Goal: Task Accomplishment & Management: Use online tool/utility

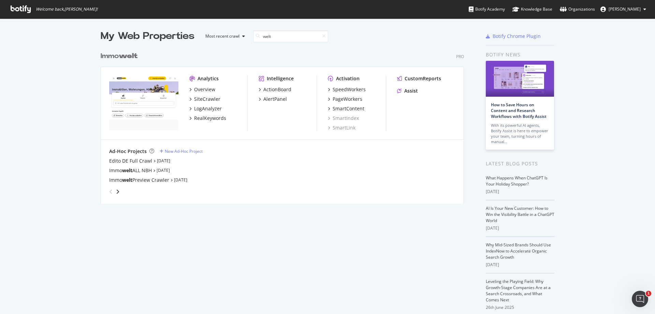
scroll to position [155, 364]
type input "welt"
click at [346, 100] on div "PageWorkers" at bounding box center [348, 99] width 30 height 7
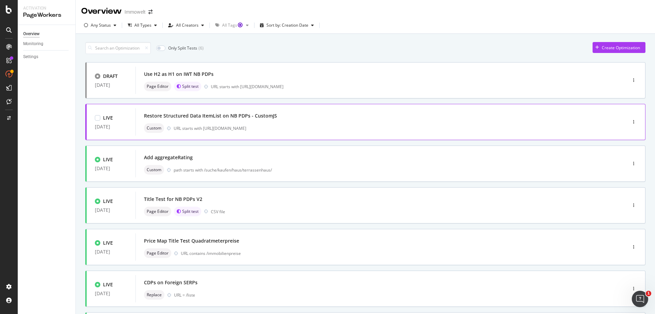
click at [342, 124] on div "Custom URL starts with [URL][DOMAIN_NAME]" at bounding box center [371, 128] width 454 height 10
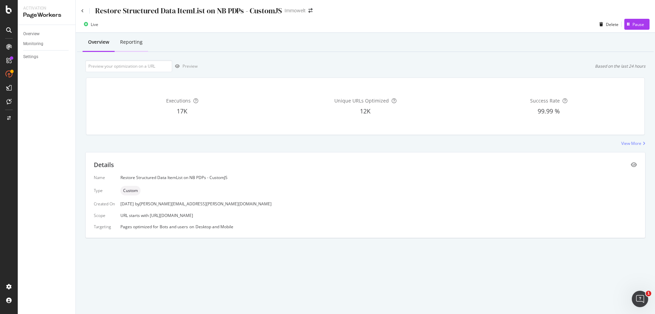
click at [139, 42] on div "Reporting" at bounding box center [131, 42] width 23 height 7
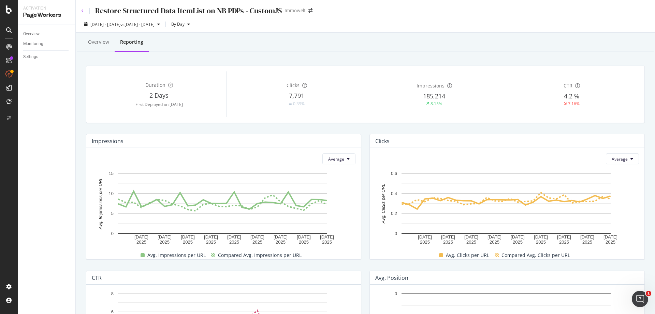
click at [82, 10] on icon at bounding box center [82, 11] width 3 height 4
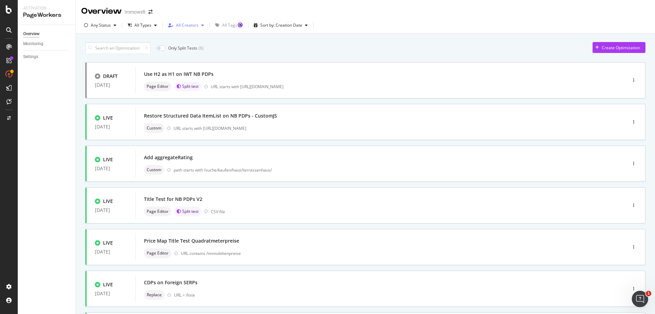
click at [195, 27] on div "All Creators" at bounding box center [187, 25] width 23 height 4
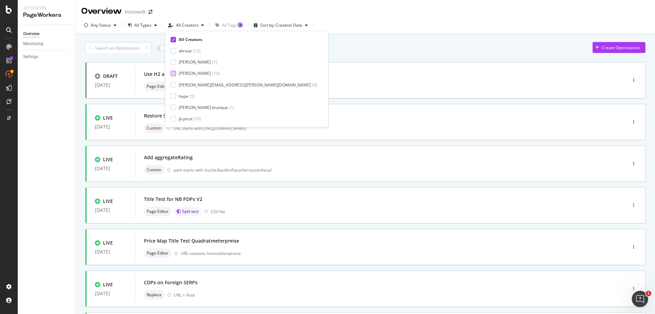
click at [212, 72] on div "( 10 )" at bounding box center [216, 73] width 8 height 6
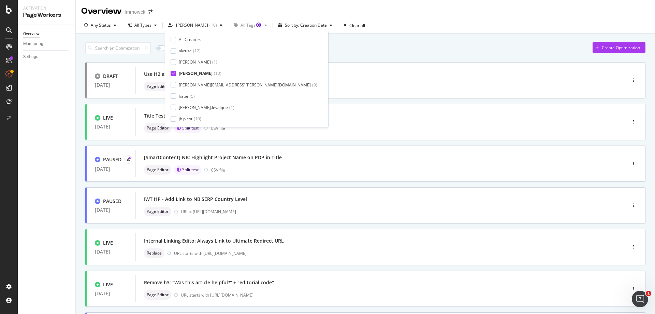
click at [303, 54] on div "Only Split Tests ( 3 ) Create Optimization" at bounding box center [365, 48] width 560 height 12
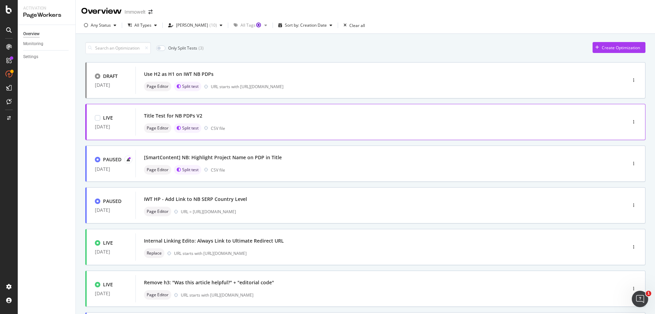
click at [317, 129] on div "Page Editor Split test CSV file" at bounding box center [371, 128] width 454 height 10
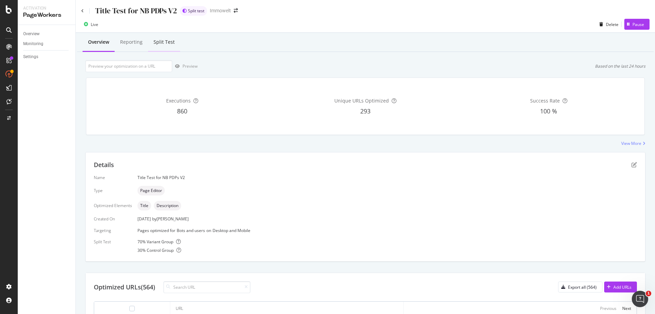
click at [170, 44] on div "Split Test" at bounding box center [164, 42] width 21 height 7
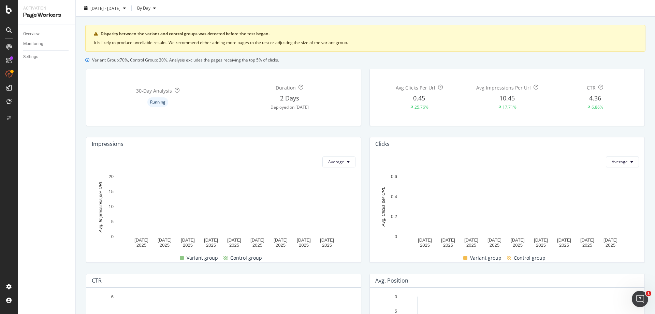
scroll to position [13, 0]
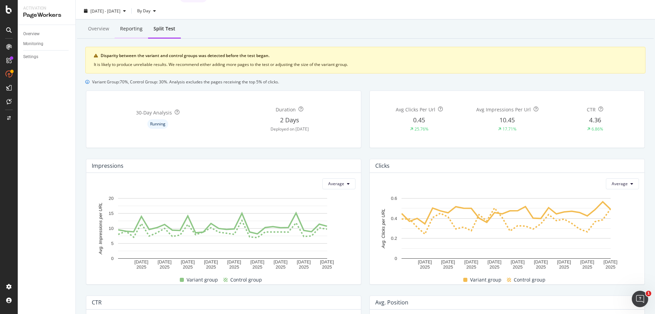
click at [131, 30] on div "Reporting" at bounding box center [131, 28] width 23 height 7
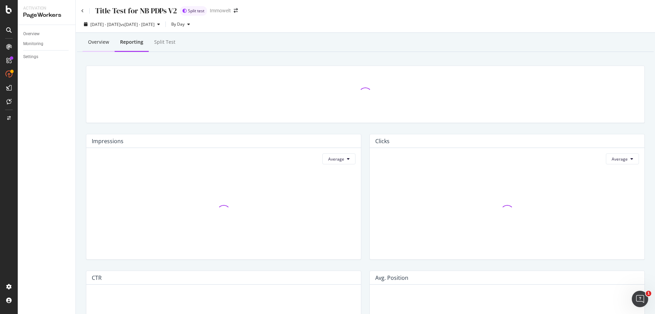
click at [104, 42] on div "Overview" at bounding box center [98, 42] width 21 height 7
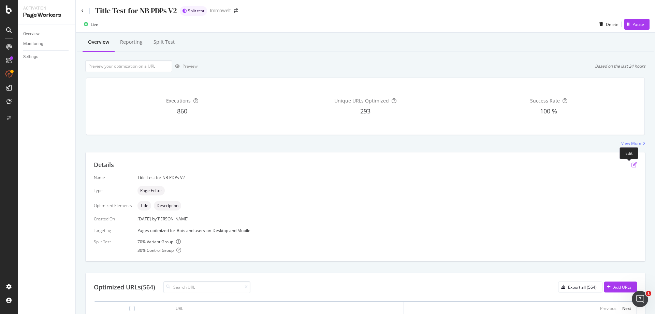
click at [632, 165] on icon "pen-to-square" at bounding box center [634, 164] width 5 height 5
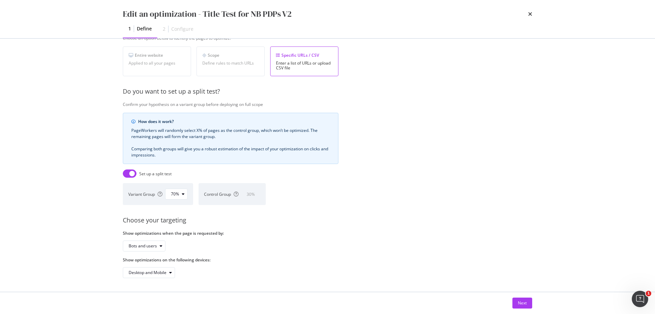
scroll to position [129, 0]
click at [173, 192] on div "70%" at bounding box center [175, 194] width 8 height 4
click at [183, 246] on div "60%" at bounding box center [178, 245] width 19 height 9
click at [528, 299] on button "Next" at bounding box center [523, 302] width 20 height 11
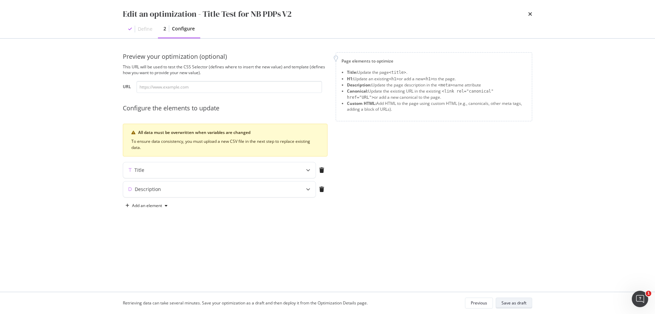
scroll to position [0, 0]
click at [523, 302] on div "Save as draft" at bounding box center [514, 303] width 25 height 6
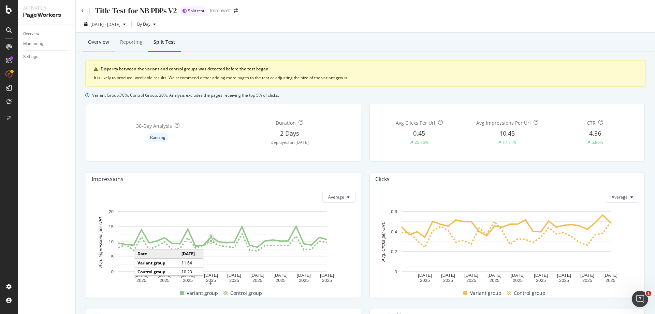
click at [104, 41] on div "Overview" at bounding box center [98, 42] width 21 height 7
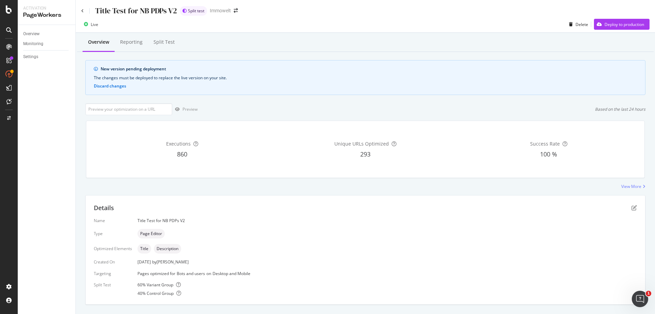
scroll to position [132, 0]
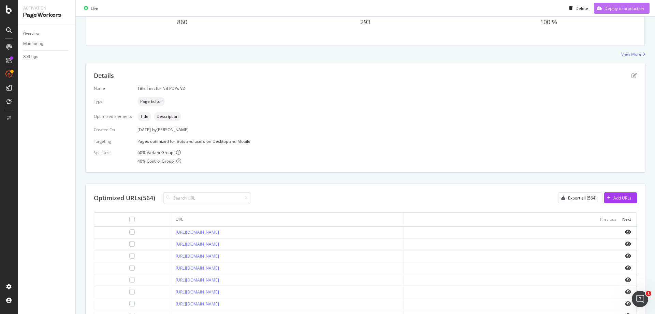
click at [617, 12] on div "Deploy to production" at bounding box center [619, 8] width 50 height 10
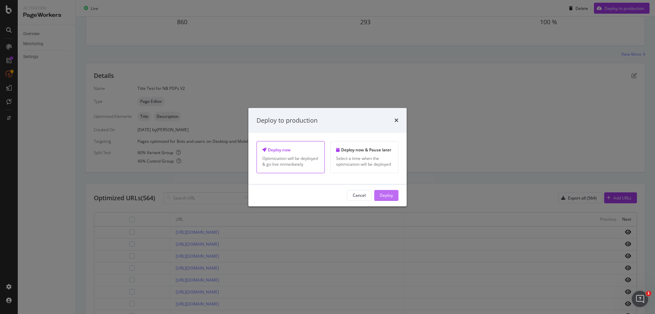
click at [384, 193] on div "Deploy" at bounding box center [386, 195] width 13 height 6
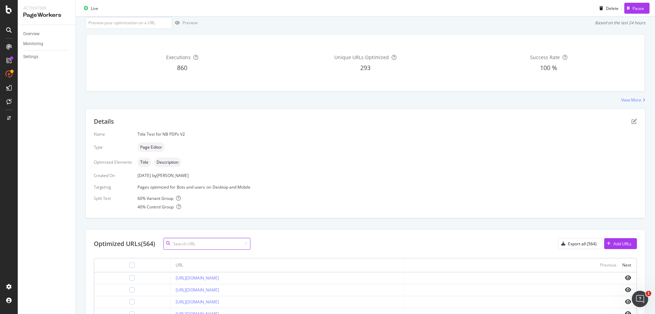
scroll to position [171, 0]
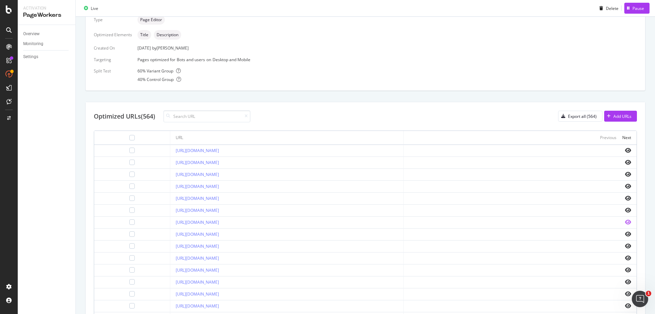
click at [625, 222] on icon "eye" at bounding box center [628, 221] width 6 height 5
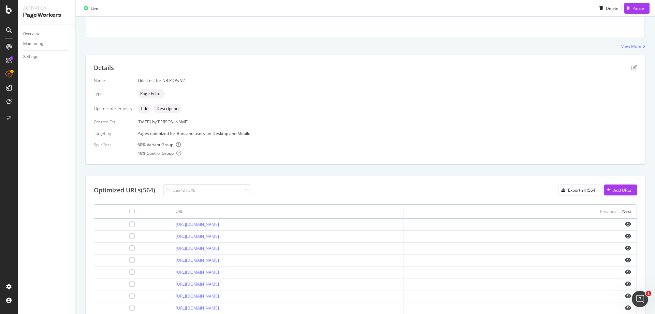
scroll to position [0, 0]
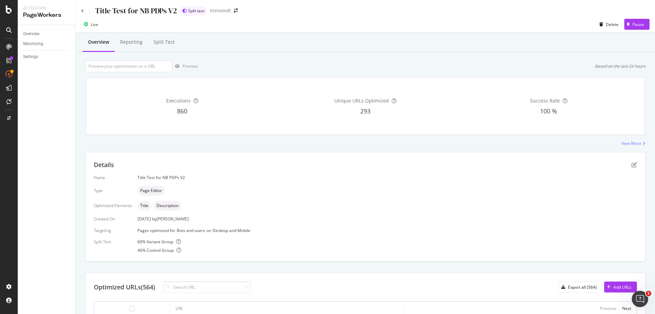
click at [80, 11] on div "Title Test for NB PDPs V2 Split test Immowelt" at bounding box center [366, 8] width 580 height 16
click at [82, 10] on icon at bounding box center [82, 11] width 3 height 4
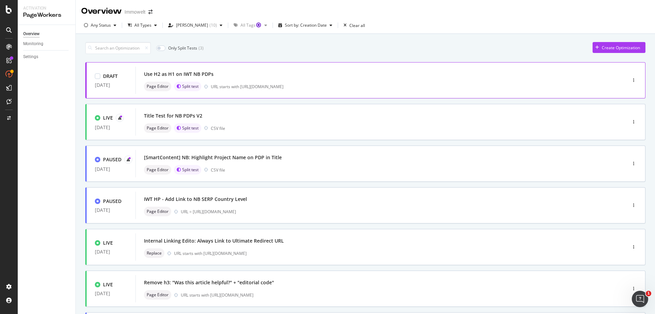
click at [295, 71] on div "Use H2 as H1 on IWT NB PDPs" at bounding box center [371, 74] width 454 height 10
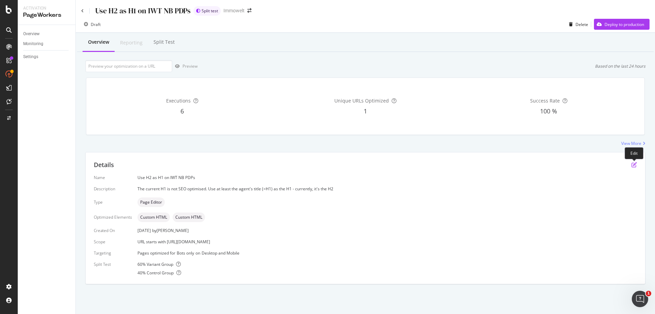
click at [634, 163] on icon "pen-to-square" at bounding box center [634, 164] width 5 height 5
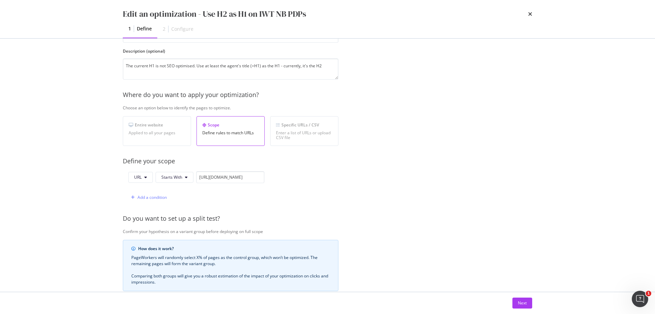
scroll to position [171, 0]
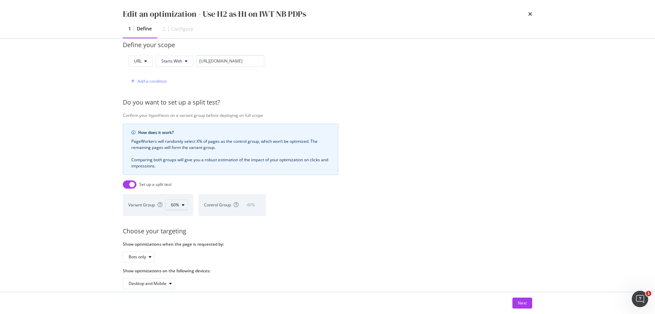
click at [183, 203] on icon "modal" at bounding box center [183, 205] width 3 height 4
click at [180, 270] on div "50%" at bounding box center [178, 273] width 8 height 6
click at [371, 221] on div "Provide a name and description to help identify the change that will be made by…" at bounding box center [328, 91] width 410 height 396
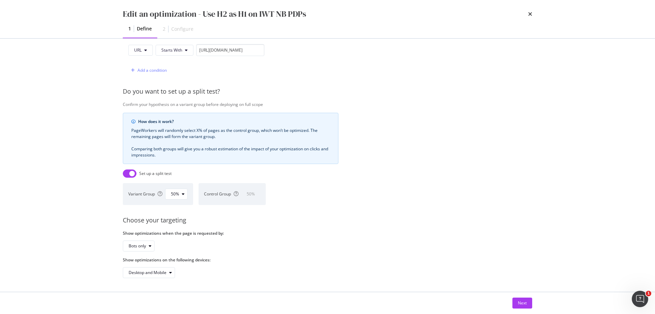
scroll to position [187, 0]
click at [525, 300] on div "Next" at bounding box center [522, 303] width 9 height 6
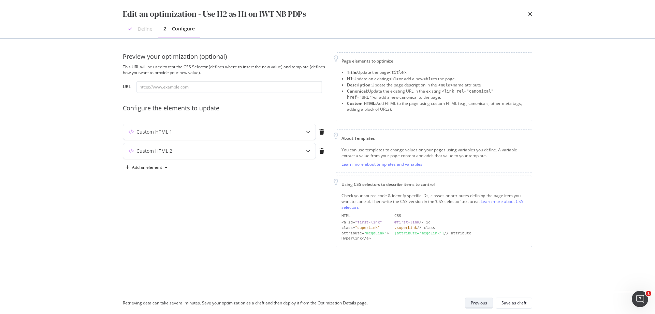
scroll to position [0, 0]
click at [211, 87] on input "modal" at bounding box center [230, 87] width 186 height 12
paste input "[URL][DOMAIN_NAME]"
type input "[URL][DOMAIN_NAME]"
click at [310, 132] on icon "modal" at bounding box center [308, 132] width 4 height 4
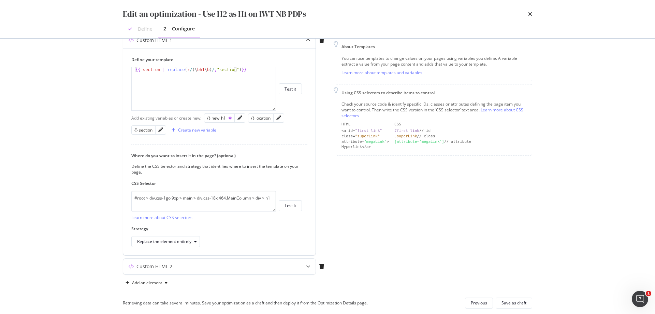
scroll to position [102, 0]
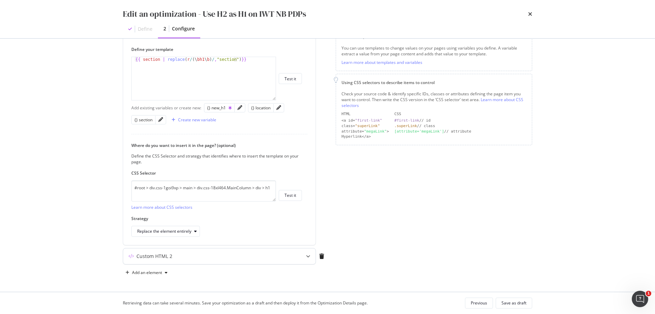
click at [309, 255] on icon "modal" at bounding box center [308, 256] width 4 height 4
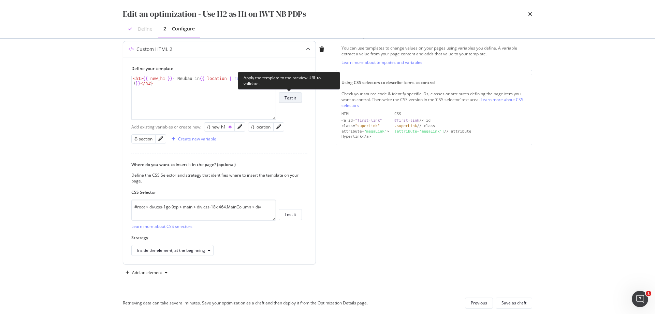
click at [292, 97] on div "Test it" at bounding box center [291, 98] width 12 height 6
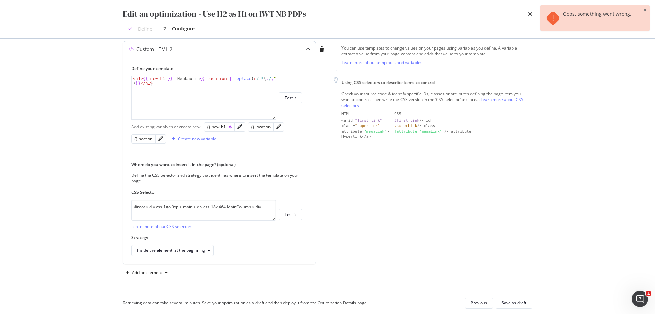
scroll to position [33, 0]
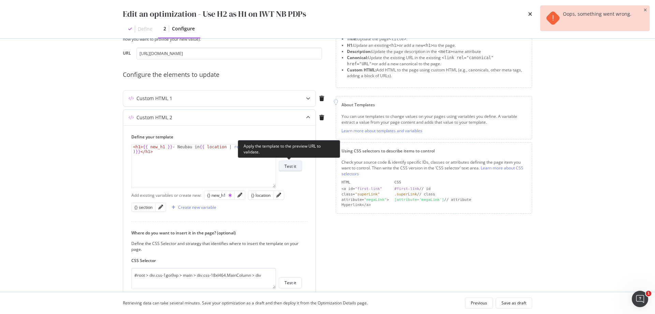
click at [291, 162] on div "Test it" at bounding box center [291, 166] width 12 height 10
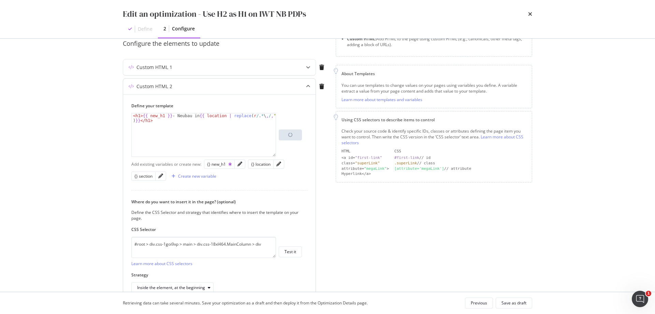
scroll to position [102, 0]
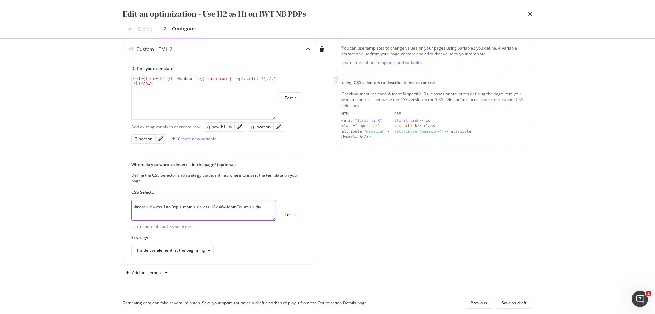
click at [233, 209] on textarea "#root > div.css-1goi9xp > main > div.css-18xl464.MainColumn > div" at bounding box center [203, 209] width 145 height 21
click at [234, 209] on textarea "#root > div.css-1goi9xp > main > div.css-18xl464.MainColumn > div" at bounding box center [203, 209] width 145 height 21
paste textarea "> h1"
type textarea "#root > div.css-1goi9xp > main > div.css-18xl464.MainColumn > div > h1"
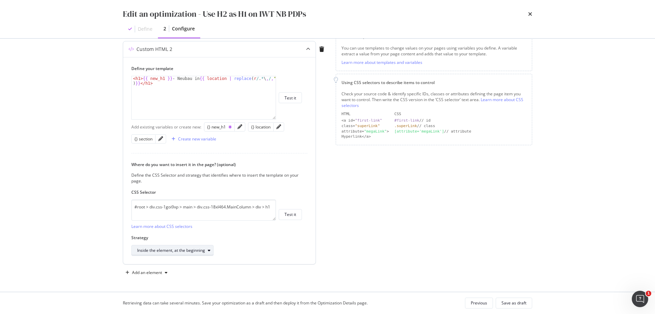
click at [207, 249] on div "modal" at bounding box center [209, 250] width 8 height 4
click at [230, 249] on div "Inside the element, at the beginning" at bounding box center [216, 250] width 171 height 11
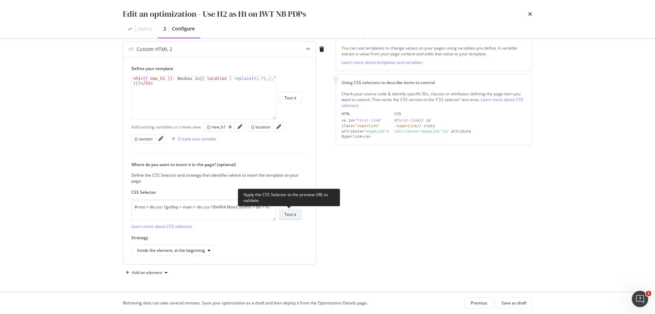
click at [296, 212] on button "Test it" at bounding box center [290, 214] width 23 height 11
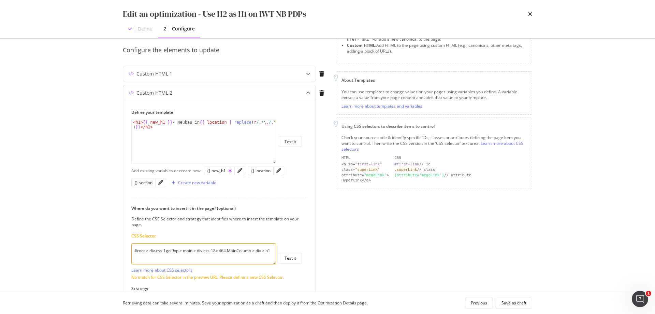
scroll to position [109, 0]
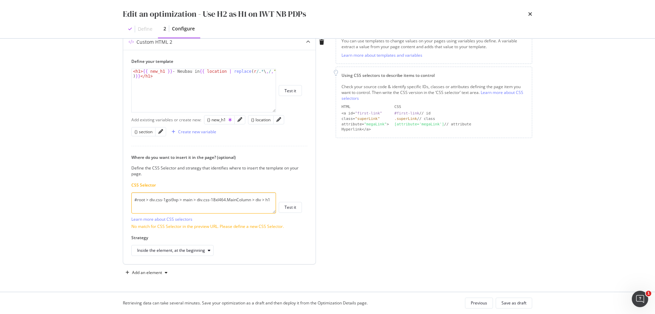
click at [207, 195] on textarea "#root > div.css-1goi9xp > main > div.css-18xl464.MainColumn > div > h1" at bounding box center [203, 202] width 145 height 21
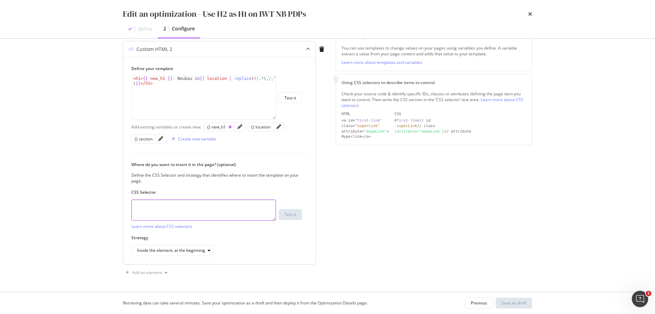
scroll to position [102, 0]
paste textarea "css-drkmxa"
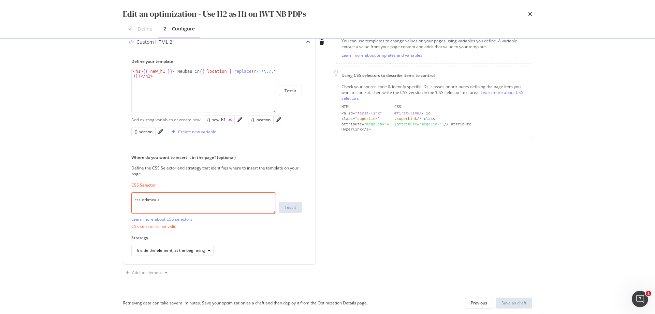
click at [133, 201] on textarea "css-drkmxa >" at bounding box center [203, 202] width 145 height 21
click at [227, 194] on textarea ".css-drkmxa >" at bounding box center [203, 202] width 145 height 21
paste textarea "#root > div.css-1goi9xp > main > div.css-18xl464.MainColumn > div > h1 > span >…"
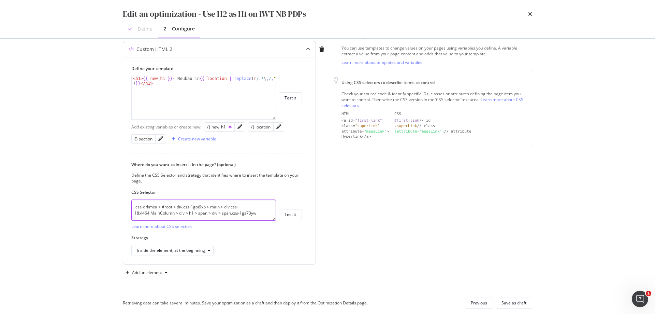
scroll to position [102, 0]
drag, startPoint x: 232, startPoint y: 213, endPoint x: 167, endPoint y: 204, distance: 65.8
click at [167, 204] on textarea ".css-drkmxa > #root > div.css-1goi9xp > main > div.css-18xl464.MainColumn > div…" at bounding box center [203, 209] width 145 height 21
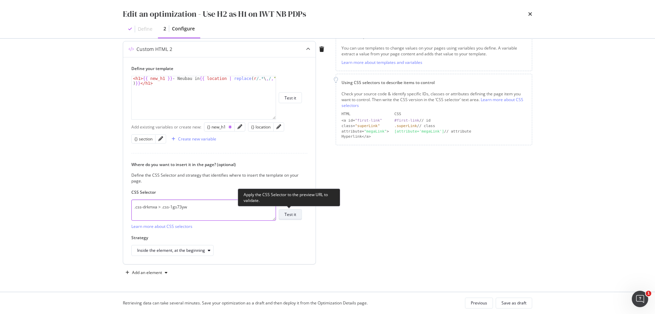
type textarea ".css-drkmxa > .css-1gs73yw"
click at [296, 216] on div "Test it" at bounding box center [291, 214] width 12 height 6
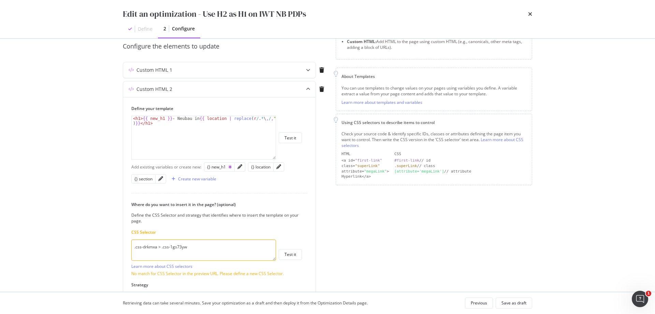
scroll to position [6, 0]
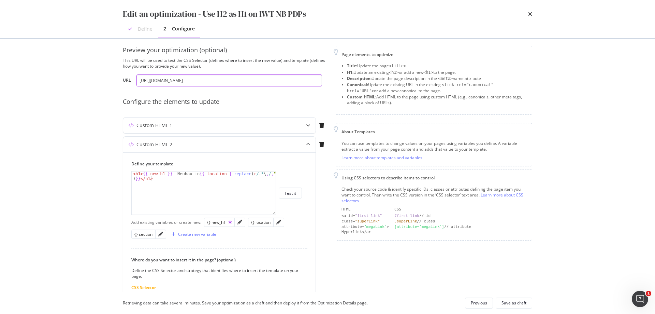
click at [170, 82] on input "[URL][DOMAIN_NAME]" at bounding box center [230, 80] width 186 height 12
paste input "expose/k2xj9"
type input "[URL][DOMAIN_NAME]"
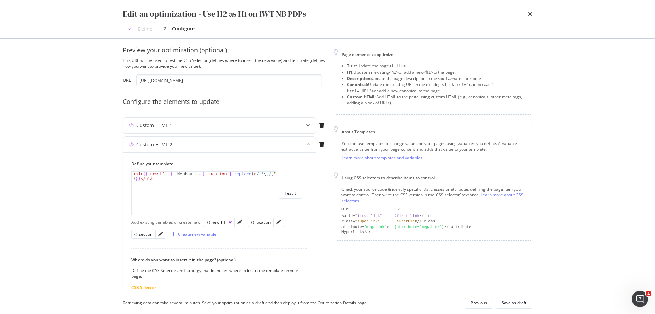
click at [262, 95] on div "Preview your optimization (optional) This URL will be used to test the CSS Sele…" at bounding box center [225, 213] width 205 height 334
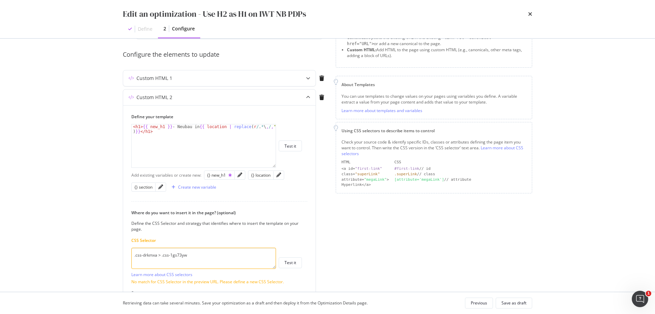
scroll to position [109, 0]
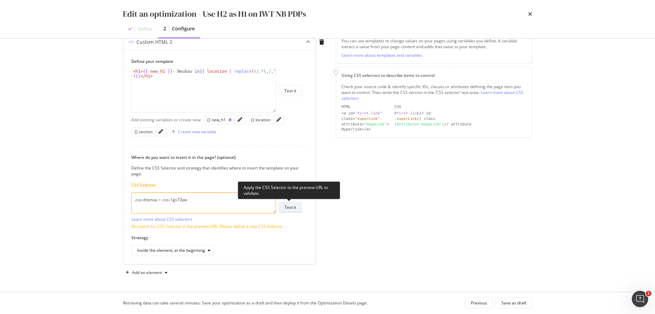
click at [293, 204] on div "Test it" at bounding box center [291, 207] width 12 height 6
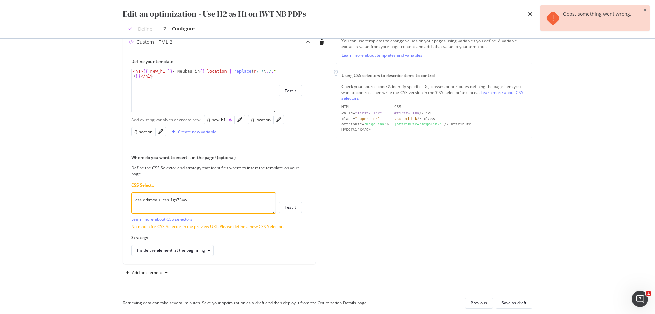
scroll to position [0, 0]
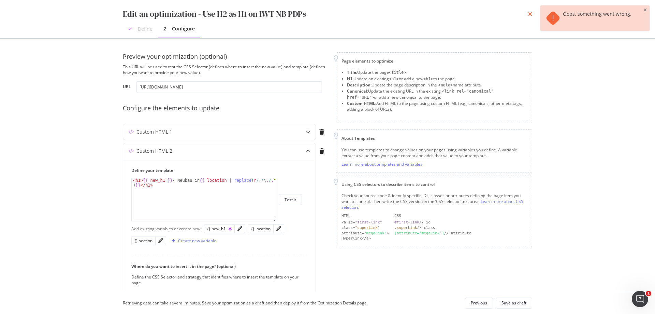
click at [530, 13] on icon "times" at bounding box center [530, 13] width 4 height 5
